Goal: Information Seeking & Learning: Learn about a topic

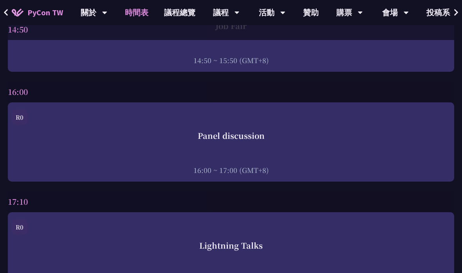
scroll to position [2795, 0]
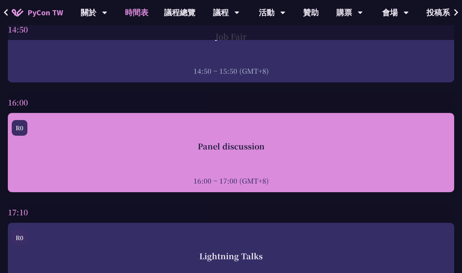
click at [307, 152] on div "Panel discussion" at bounding box center [231, 146] width 439 height 12
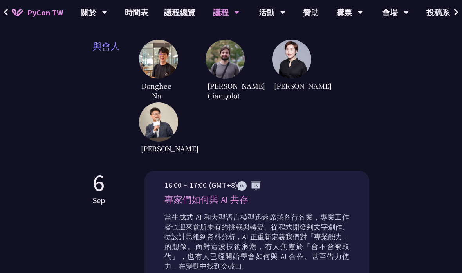
scroll to position [288, 0]
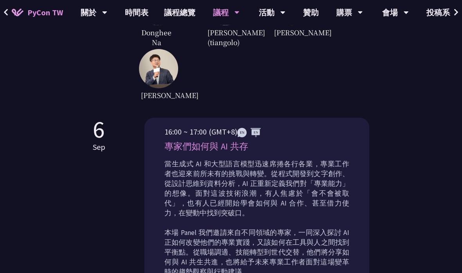
click at [161, 82] on img at bounding box center [158, 68] width 39 height 39
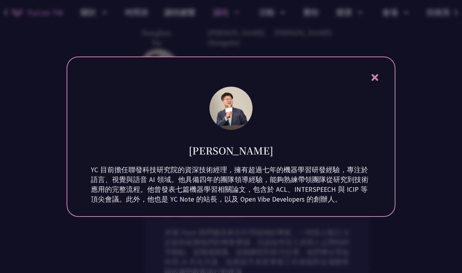
scroll to position [346, 0]
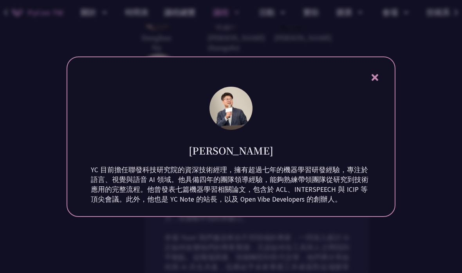
click at [376, 81] on icon at bounding box center [374, 77] width 7 height 7
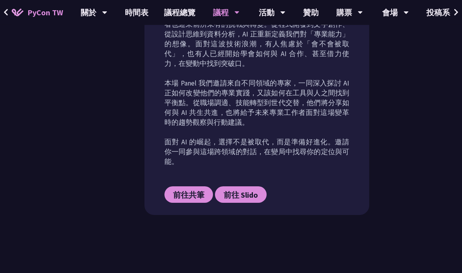
scroll to position [498, 0]
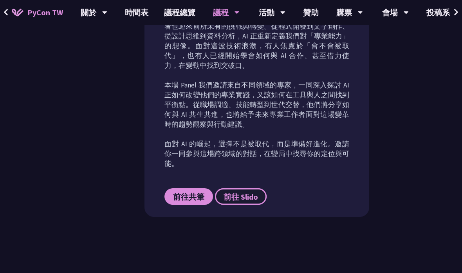
click at [245, 192] on span "前往 Slido" at bounding box center [241, 197] width 34 height 10
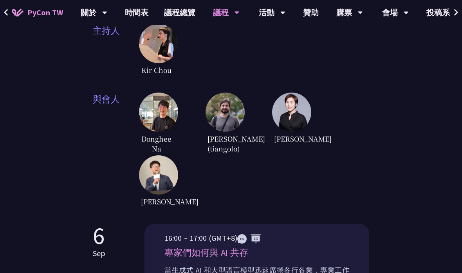
scroll to position [249, 0]
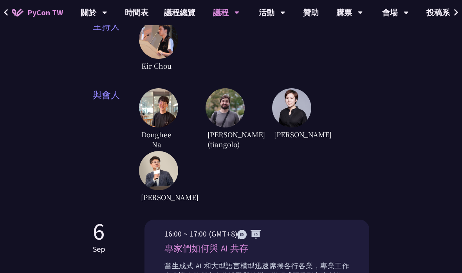
click at [165, 51] on img at bounding box center [158, 39] width 39 height 39
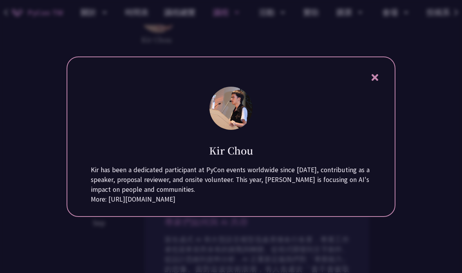
scroll to position [267, 0]
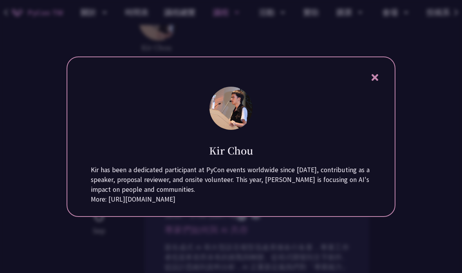
click at [379, 81] on icon at bounding box center [375, 77] width 10 height 10
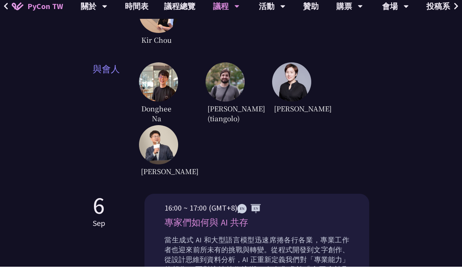
click at [165, 82] on img at bounding box center [158, 88] width 39 height 39
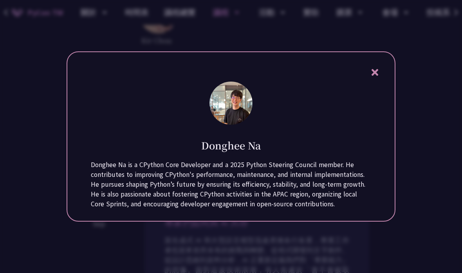
scroll to position [263, 0]
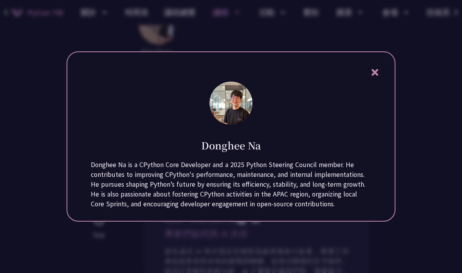
click at [379, 77] on icon at bounding box center [375, 72] width 10 height 10
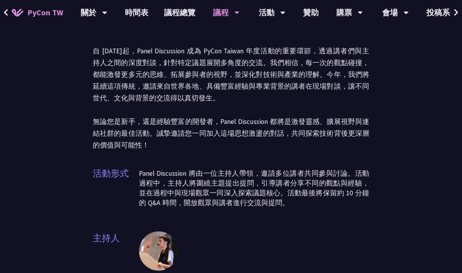
scroll to position [37, 0]
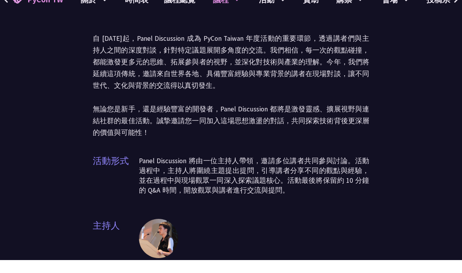
click at [279, 13] on div "Panel Discussion" at bounding box center [231, 22] width 277 height 41
click at [275, 14] on div "Panel Discussion" at bounding box center [231, 22] width 277 height 41
click at [282, 13] on div "Panel Discussion" at bounding box center [231, 22] width 277 height 41
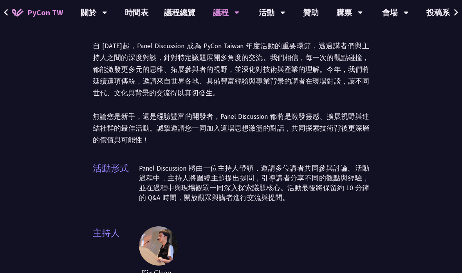
scroll to position [0, 0]
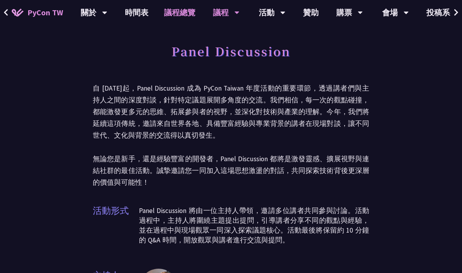
click at [181, 12] on link "議程總覽" at bounding box center [179, 12] width 47 height 25
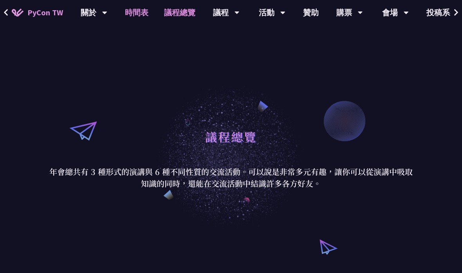
click at [137, 13] on link "時間表" at bounding box center [136, 12] width 39 height 25
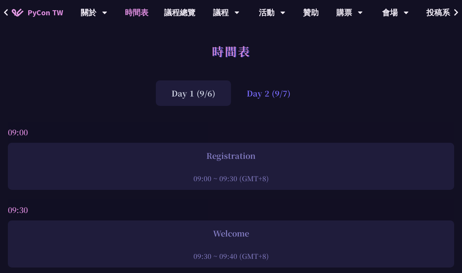
click at [275, 97] on div "Day 2 (9/7)" at bounding box center [268, 92] width 75 height 25
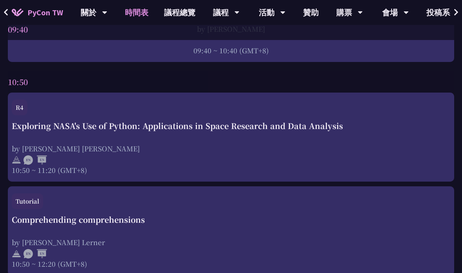
scroll to position [326, 0]
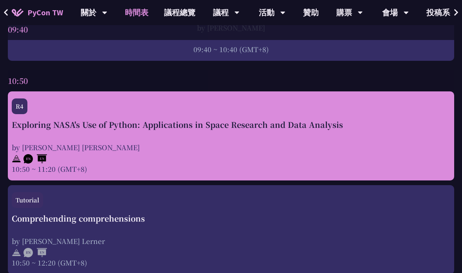
click at [240, 138] on div "Exploring NASA's Use of Python: Applications in Space Research and Data Analysi…" at bounding box center [231, 146] width 439 height 55
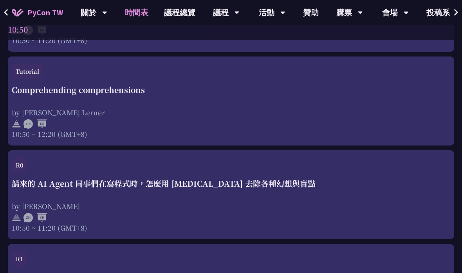
scroll to position [456, 0]
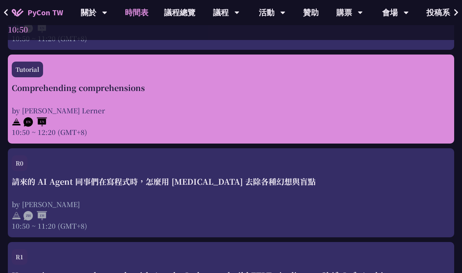
click at [223, 95] on div "Comprehending comprehensions by [PERSON_NAME] Lerner 10:50 ~ 12:20 (GMT+8)" at bounding box center [231, 109] width 439 height 55
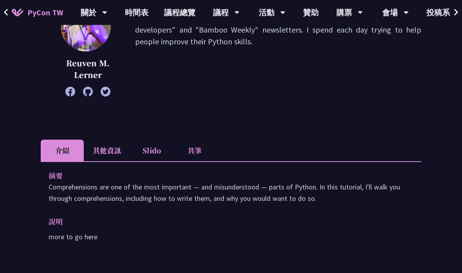
scroll to position [135, 0]
click at [116, 152] on li "其他資訊" at bounding box center [107, 150] width 46 height 22
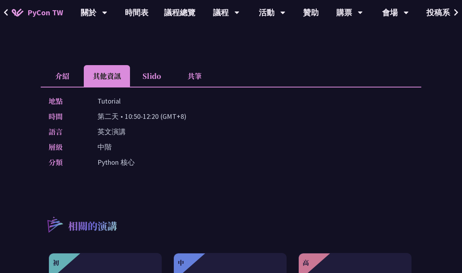
scroll to position [210, 0]
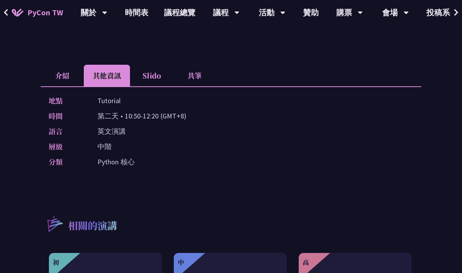
click at [67, 80] on li "介紹" at bounding box center [62, 76] width 43 height 22
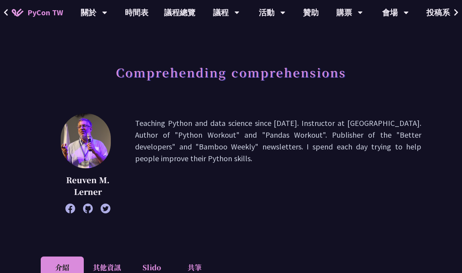
scroll to position [0, 0]
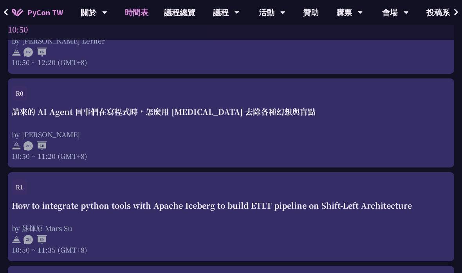
scroll to position [527, 0]
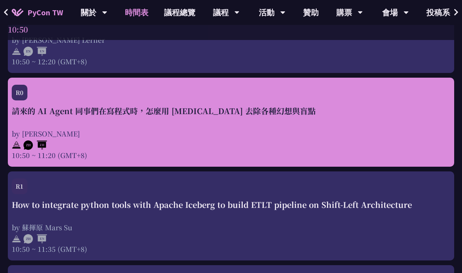
click at [161, 133] on div "by [PERSON_NAME]" at bounding box center [231, 134] width 439 height 10
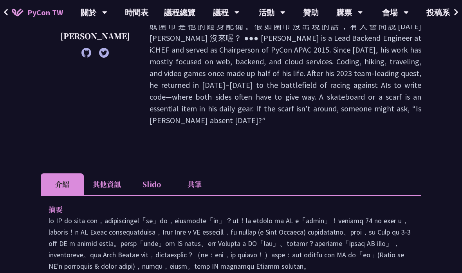
scroll to position [177, 0]
click at [116, 173] on li "其他資訊" at bounding box center [107, 184] width 46 height 22
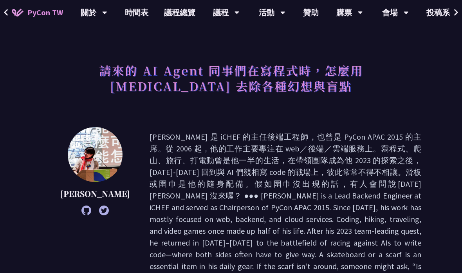
scroll to position [0, 0]
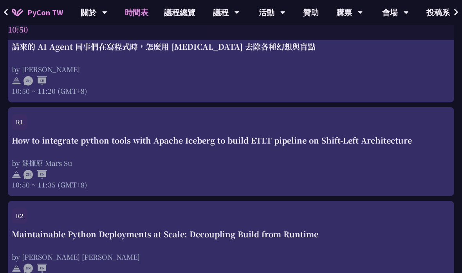
scroll to position [591, 0]
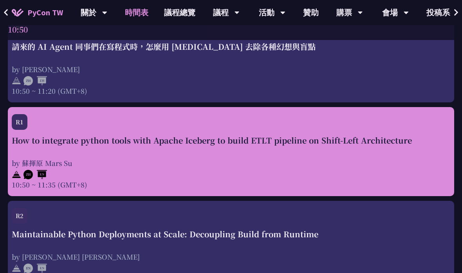
click at [229, 161] on div "by 蘇揮原 Mars Su" at bounding box center [231, 163] width 439 height 10
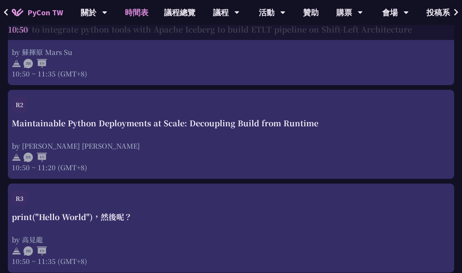
scroll to position [702, 0]
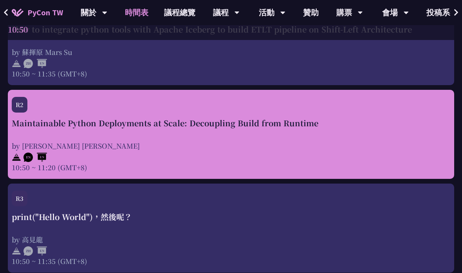
click at [186, 142] on div "by [PERSON_NAME] [PERSON_NAME]" at bounding box center [231, 146] width 439 height 10
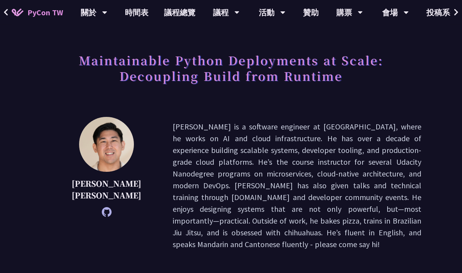
scroll to position [30, 0]
click at [186, 183] on p "[PERSON_NAME] is a software engineer at [GEOGRAPHIC_DATA], where he works on AI…" at bounding box center [297, 185] width 249 height 129
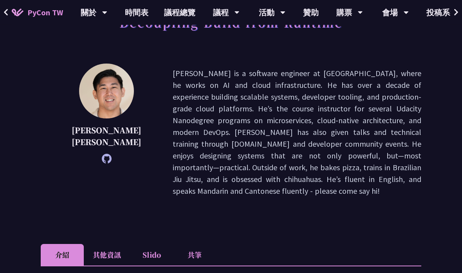
scroll to position [0, 0]
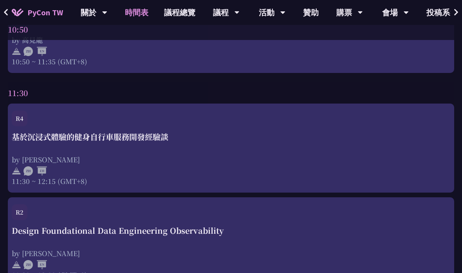
scroll to position [903, 0]
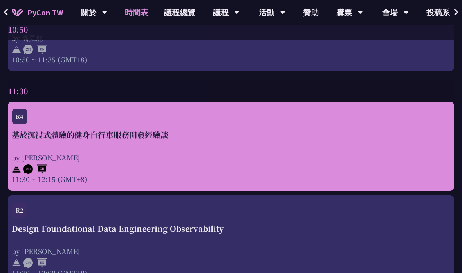
click at [234, 146] on div "基於沉浸式體驗的健身自行車服務開發經驗談 by [PERSON_NAME] 11:30 ~ 12:15 (GMT+8)" at bounding box center [231, 156] width 439 height 55
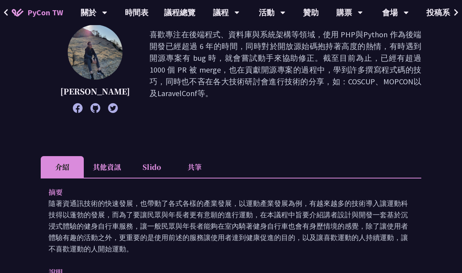
scroll to position [95, 0]
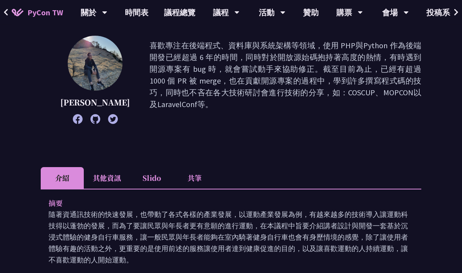
click at [118, 177] on li "其他資訊" at bounding box center [107, 178] width 46 height 22
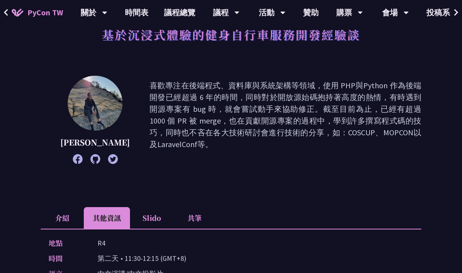
scroll to position [0, 0]
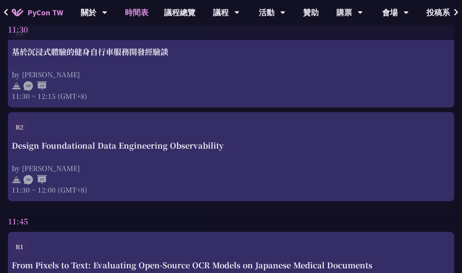
scroll to position [987, 0]
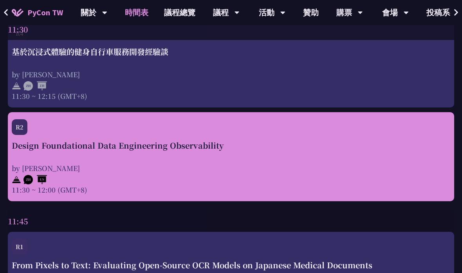
click at [215, 175] on div at bounding box center [231, 179] width 439 height 12
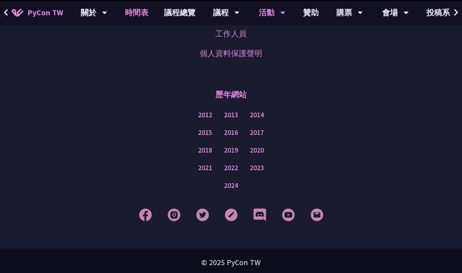
scroll to position [987, 0]
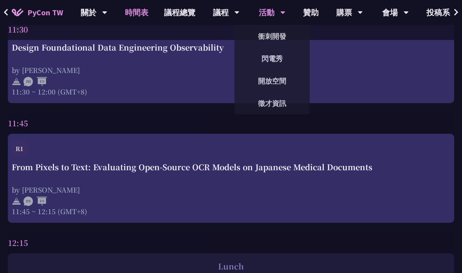
scroll to position [1089, 0]
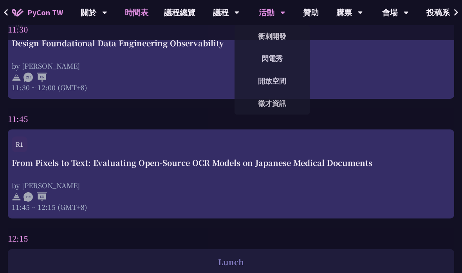
click at [285, 16] on div "活動 衝刺開發 閃電秀 開放空間 徵才資訊" at bounding box center [272, 12] width 46 height 25
click at [281, 10] on icon at bounding box center [283, 13] width 5 height 8
click at [263, 16] on div "活動" at bounding box center [272, 12] width 27 height 25
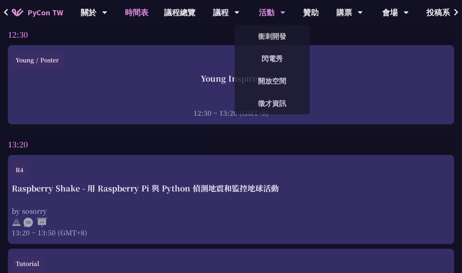
scroll to position [1385, 0]
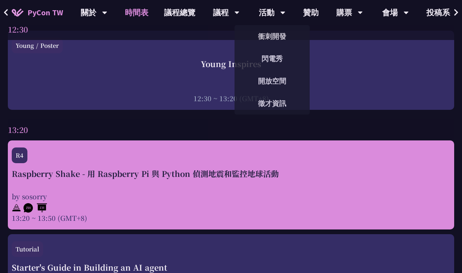
click at [186, 179] on div "Raspberry Shake - 用 Raspberry Pi 與 Python 偵測地震和監控地球活動" at bounding box center [231, 174] width 439 height 12
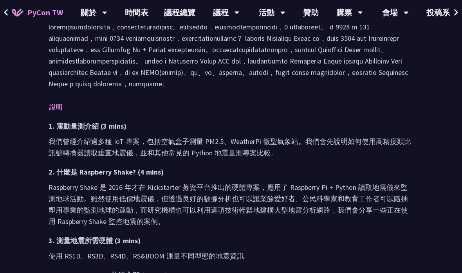
scroll to position [308, 0]
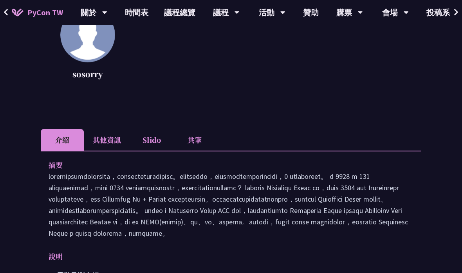
click at [119, 141] on li "其他資訊" at bounding box center [107, 140] width 46 height 22
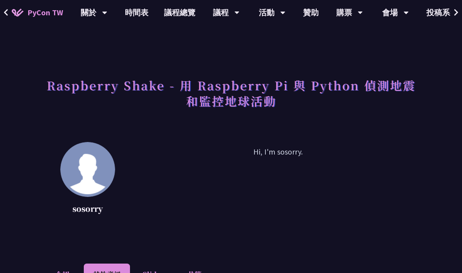
scroll to position [0, 0]
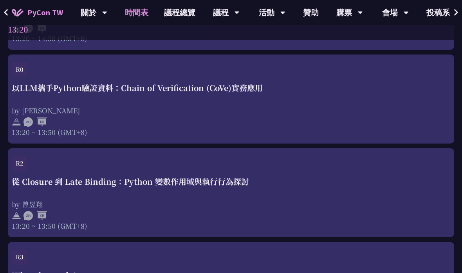
scroll to position [1678, 0]
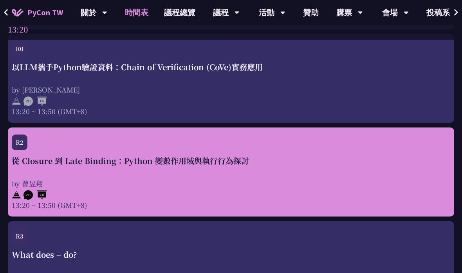
click at [200, 181] on div "從 Closure 到 Late Binding：Python 變數作用域與執行行為探討 by 曾昱翔 13:20 ~ 13:50 (GMT+8)" at bounding box center [231, 182] width 439 height 55
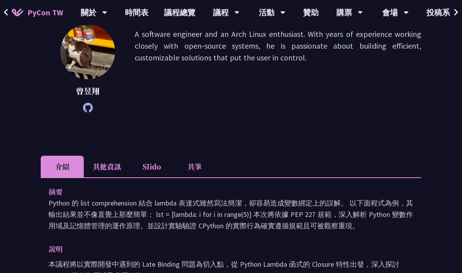
scroll to position [143, 0]
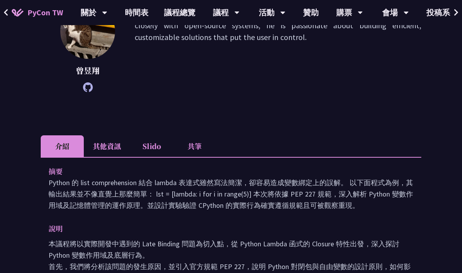
click at [118, 149] on li "其他資訊" at bounding box center [107, 146] width 46 height 22
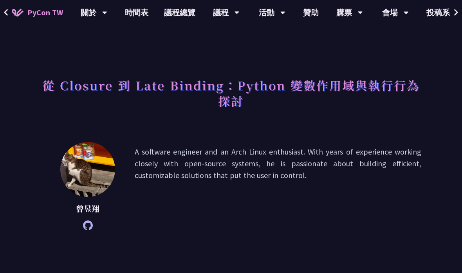
scroll to position [0, 0]
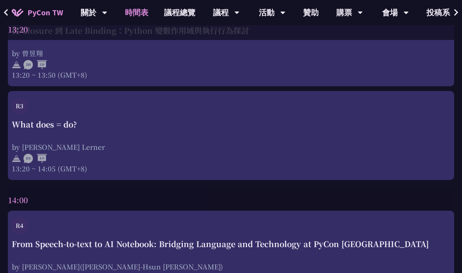
scroll to position [1844, 0]
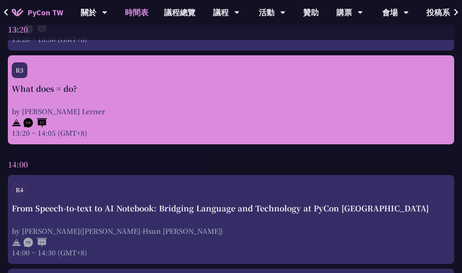
click at [209, 145] on div "R3 What does = do? by [PERSON_NAME] Lerner 13:20 ~ 14:05 (GMT+8)" at bounding box center [231, 100] width 447 height 89
click at [244, 121] on div at bounding box center [231, 122] width 439 height 12
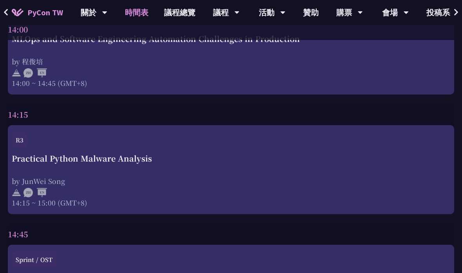
scroll to position [2306, 0]
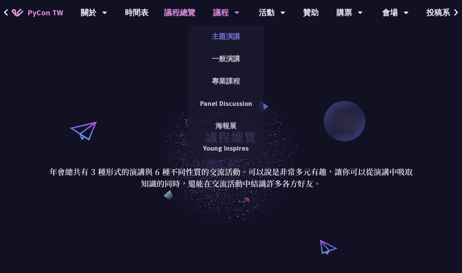
click at [216, 37] on link "主題演講" at bounding box center [225, 36] width 75 height 18
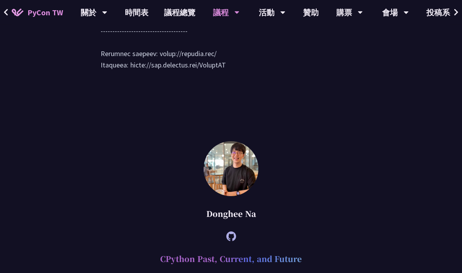
scroll to position [969, 0]
